Goal: Information Seeking & Learning: Learn about a topic

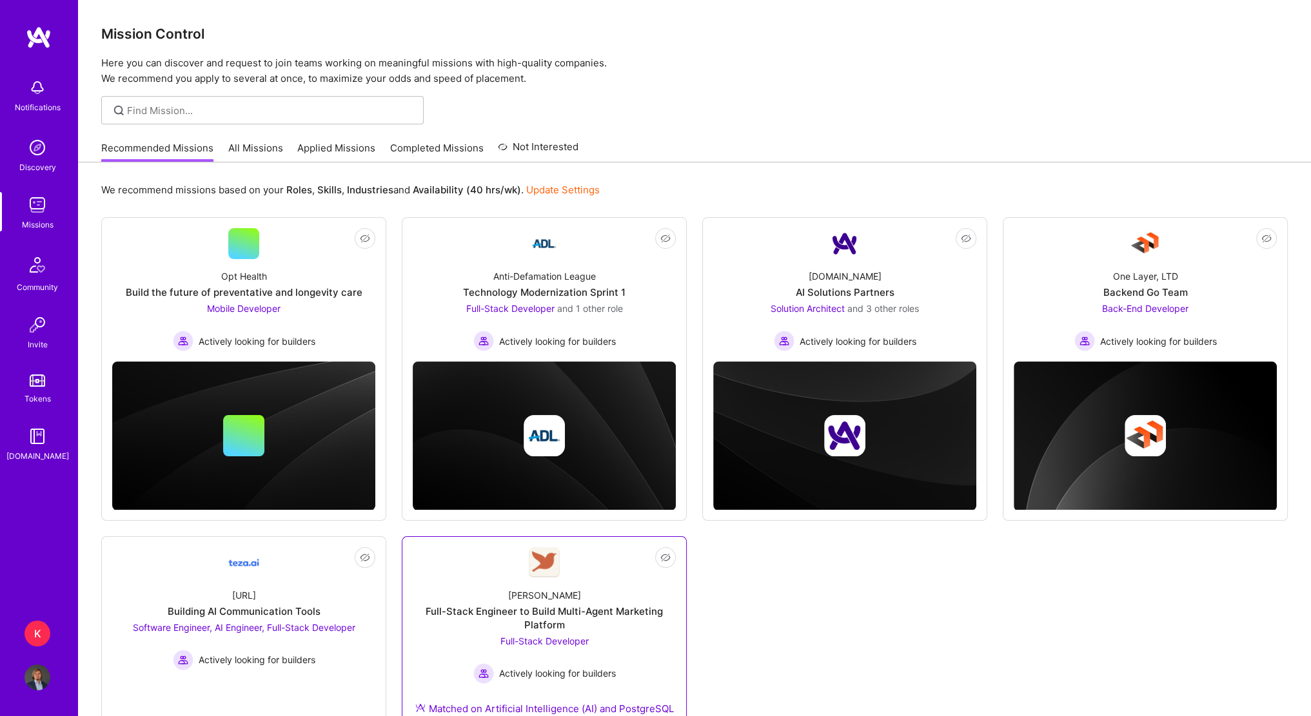
click at [582, 589] on div "[PERSON_NAME] Full-Stack Engineer to Build Multi-Agent Marketing Platform Full-…" at bounding box center [544, 654] width 263 height 153
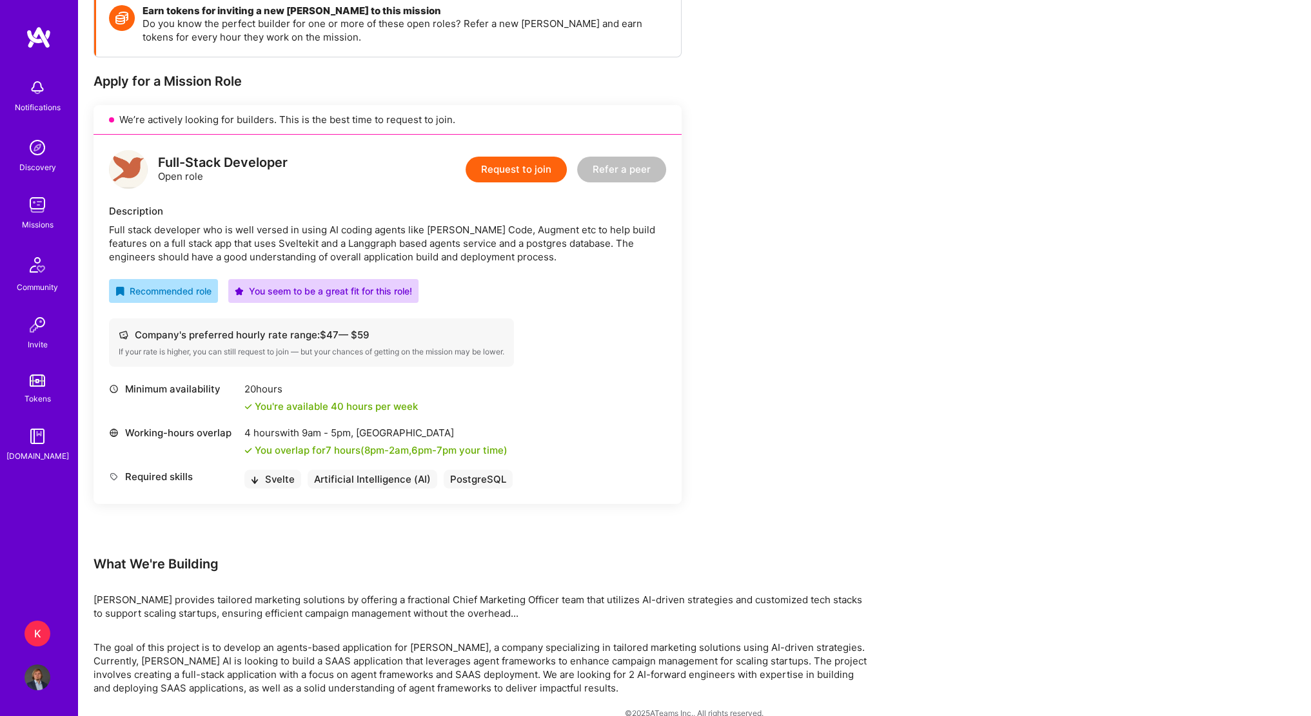
scroll to position [28, 0]
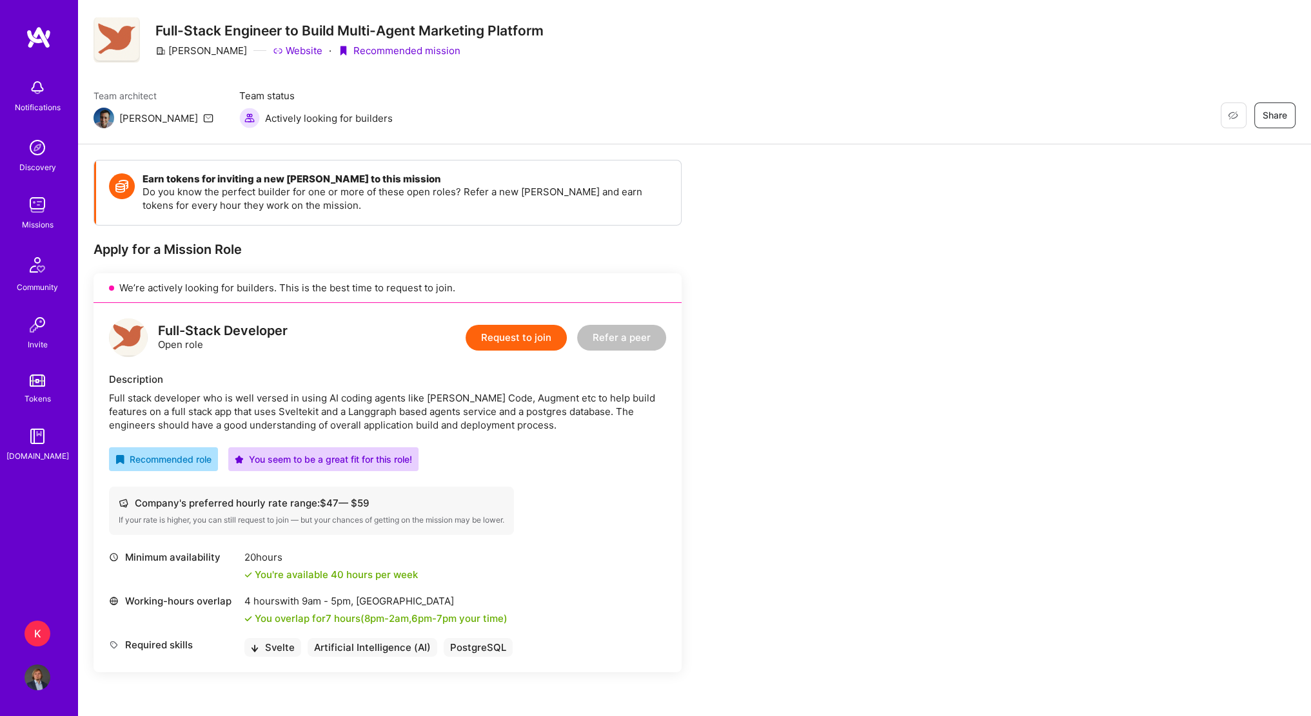
click at [44, 136] on img at bounding box center [38, 148] width 26 height 26
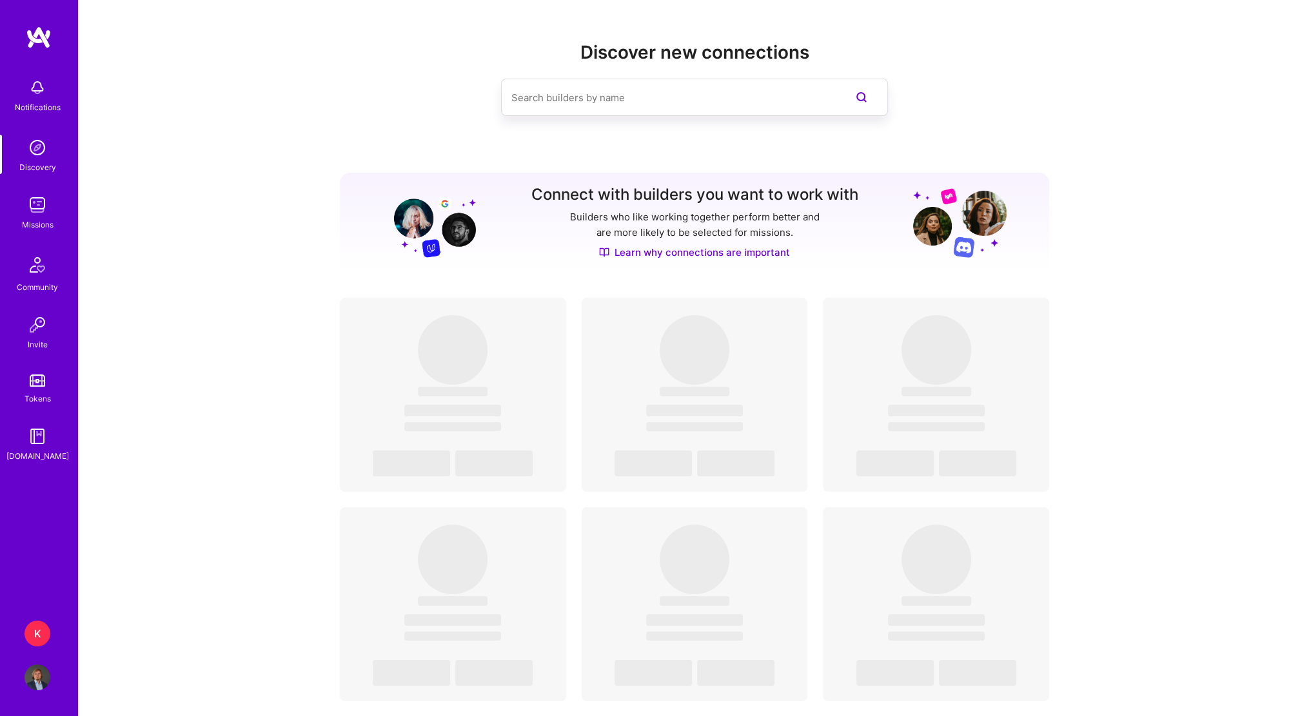
click at [42, 218] on div "Missions" at bounding box center [38, 225] width 32 height 14
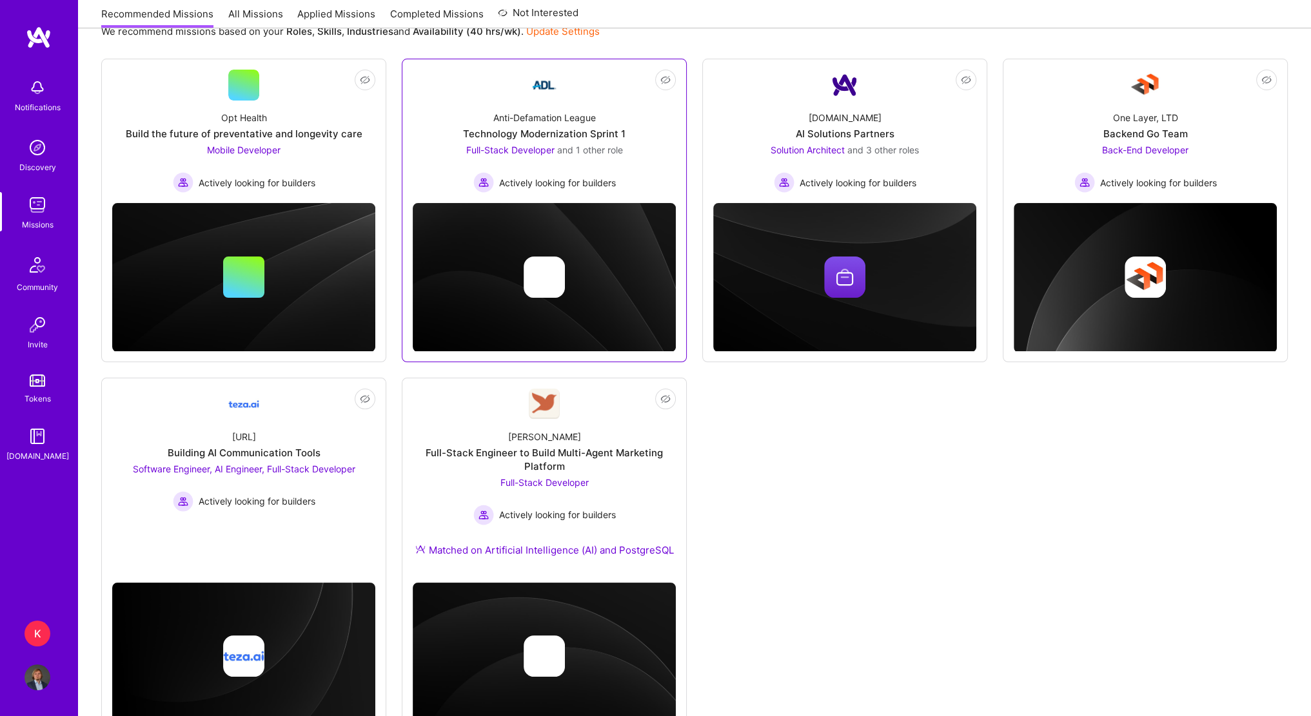
scroll to position [193, 0]
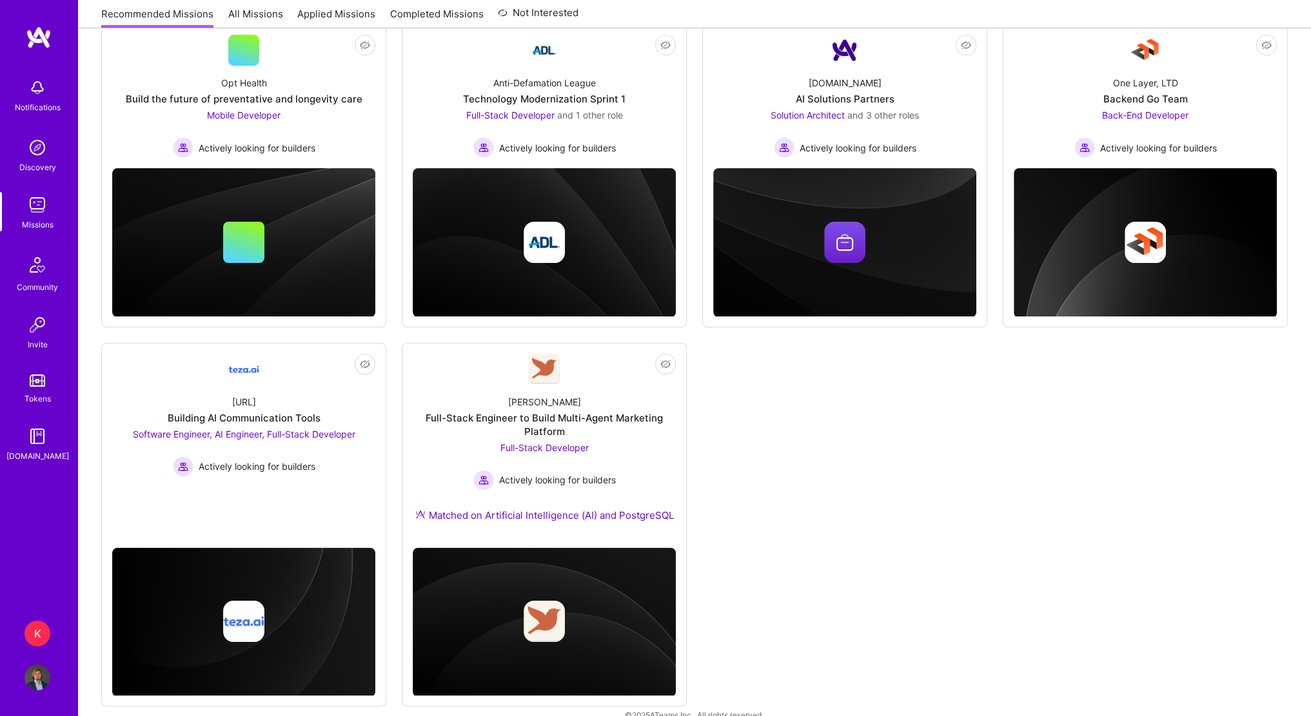
click at [812, 389] on div "Not Interested Opt Health Build the future of preventative and longevity care M…" at bounding box center [694, 365] width 1186 height 683
